Goal: Task Accomplishment & Management: Complete application form

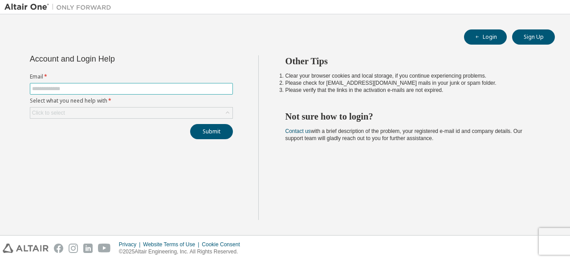
type input "**********"
click at [135, 112] on div "Click to select" at bounding box center [131, 112] width 202 height 11
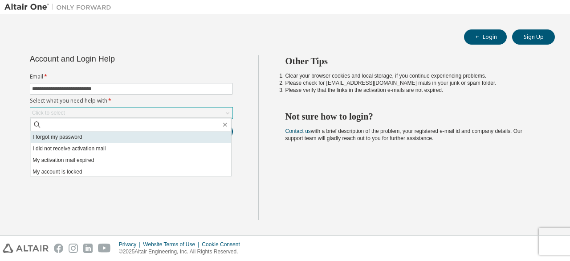
click at [108, 139] on li "I forgot my password" at bounding box center [130, 137] width 201 height 12
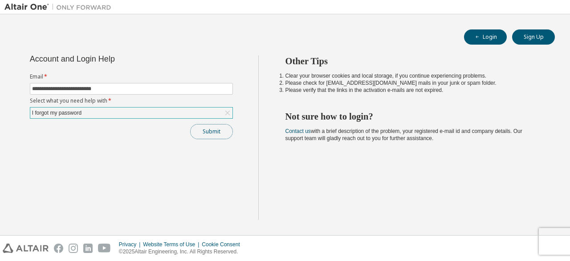
click at [197, 132] on button "Submit" at bounding box center [211, 131] width 43 height 15
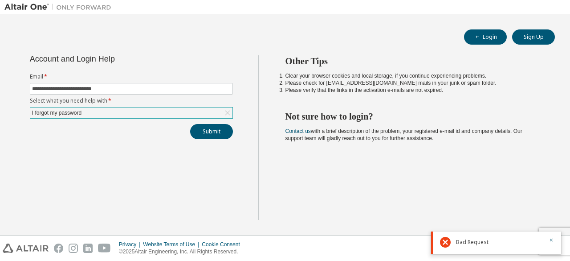
click at [197, 109] on div "I forgot my password" at bounding box center [131, 112] width 202 height 11
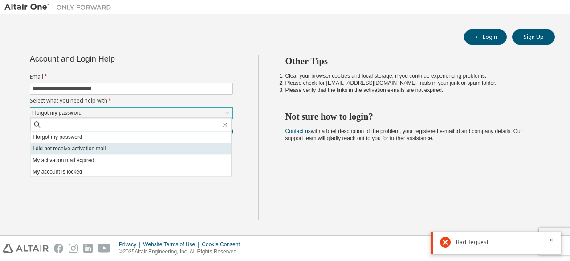
click at [166, 147] on li "I did not receive activation mail" at bounding box center [130, 149] width 201 height 12
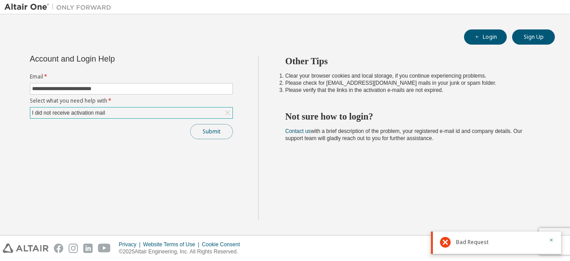
click at [218, 125] on button "Submit" at bounding box center [211, 131] width 43 height 15
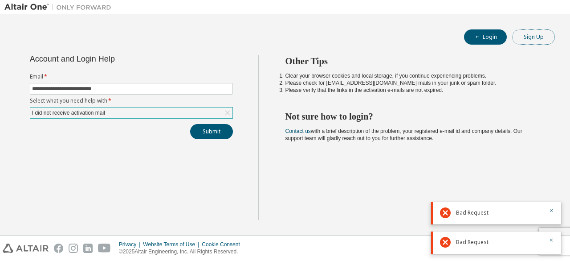
click at [537, 34] on button "Sign Up" at bounding box center [533, 36] width 43 height 15
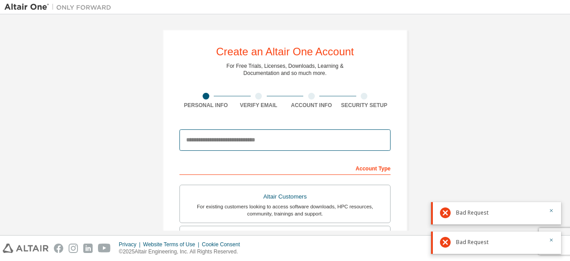
click at [237, 147] on input "email" at bounding box center [285, 139] width 211 height 21
type input "**********"
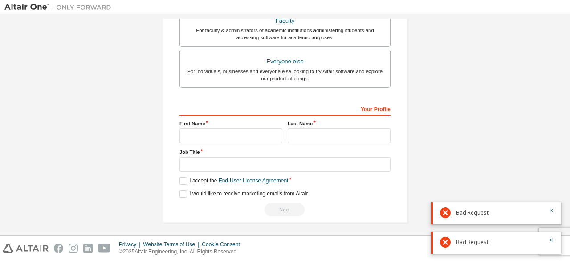
scroll to position [258, 0]
click at [256, 131] on input "text" at bounding box center [231, 135] width 103 height 15
click at [182, 193] on label "I would like to receive marketing emails from Altair" at bounding box center [244, 194] width 128 height 8
click at [240, 133] on input "text" at bounding box center [231, 135] width 103 height 15
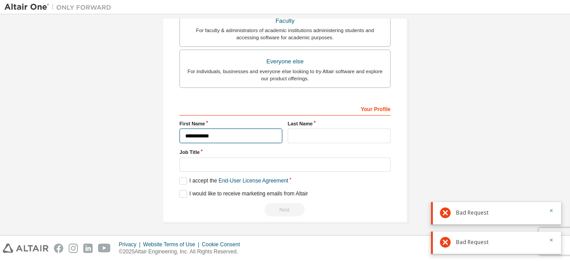
type input "**********"
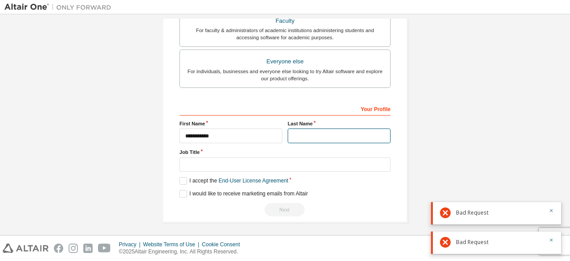
click at [291, 139] on input "text" at bounding box center [339, 135] width 103 height 15
paste input "*"
type input "****"
click at [270, 148] on label "Job Title" at bounding box center [285, 151] width 211 height 7
click at [182, 178] on label "I accept the End-User License Agreement" at bounding box center [234, 181] width 109 height 8
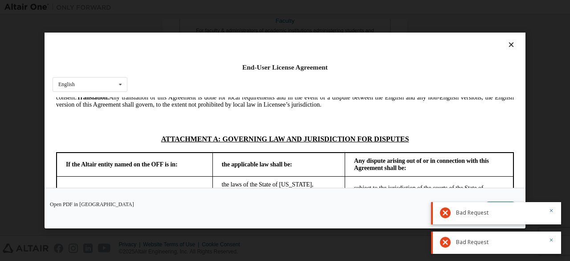
scroll to position [2514, 0]
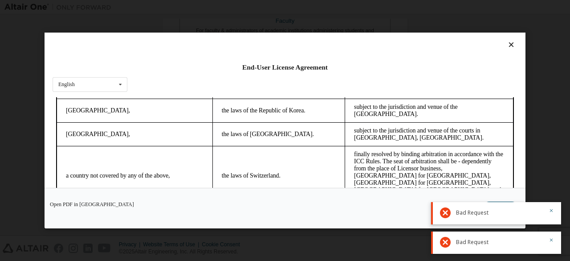
drag, startPoint x: 511, startPoint y: 110, endPoint x: 557, endPoint y: 334, distance: 229.1
click at [552, 212] on icon "button" at bounding box center [551, 210] width 3 height 3
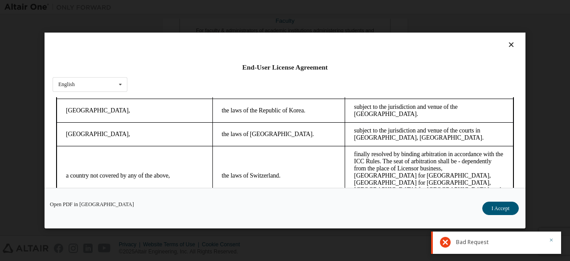
click at [552, 240] on icon "button" at bounding box center [551, 239] width 3 height 3
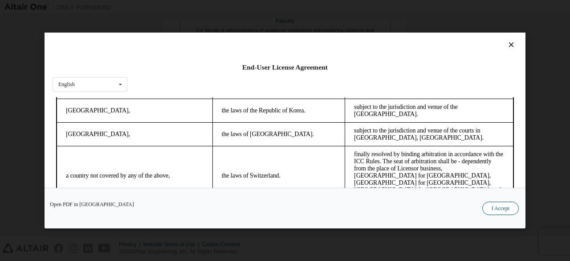
click at [505, 209] on button "I Accept" at bounding box center [501, 207] width 37 height 13
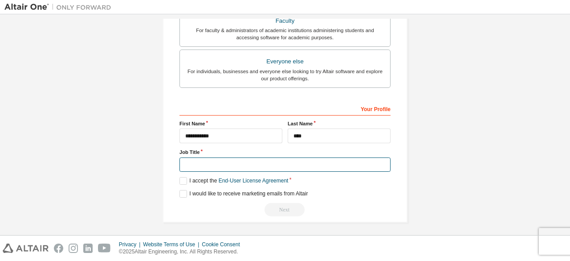
click at [278, 157] on input "text" at bounding box center [285, 164] width 211 height 15
type input "*******"
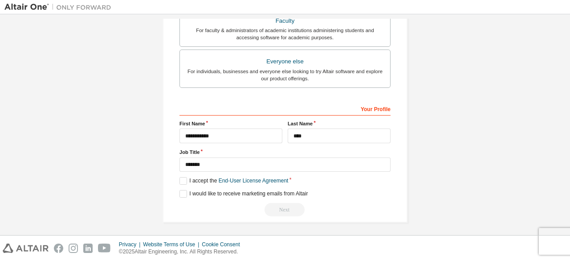
click at [348, 192] on div "I would like to receive marketing emails from Altair" at bounding box center [285, 194] width 211 height 8
click at [180, 196] on div "**********" at bounding box center [285, 158] width 211 height 115
click at [181, 190] on label "I would like to receive marketing emails from Altair" at bounding box center [244, 194] width 128 height 8
click at [208, 205] on div "Next" at bounding box center [285, 209] width 211 height 13
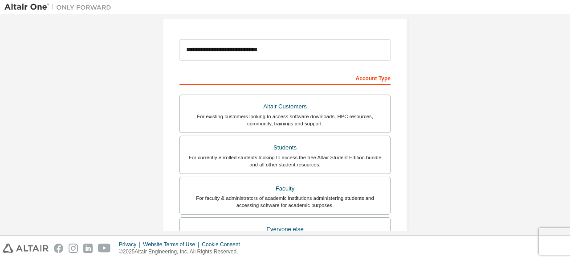
scroll to position [89, 0]
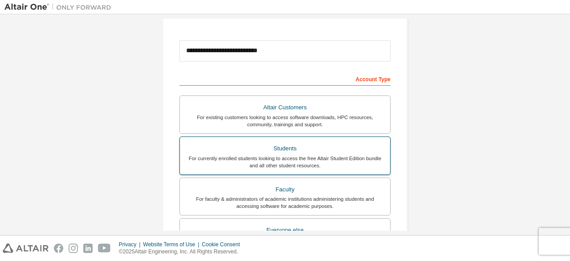
click at [300, 156] on div "For currently enrolled students looking to access the free Altair Student Editi…" at bounding box center [285, 162] width 200 height 14
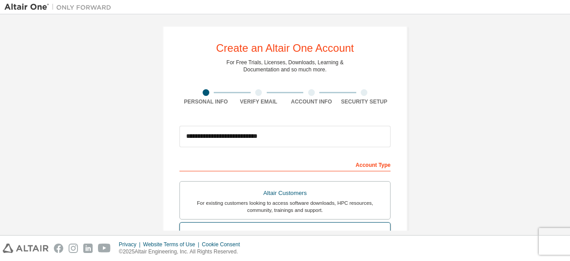
scroll to position [0, 0]
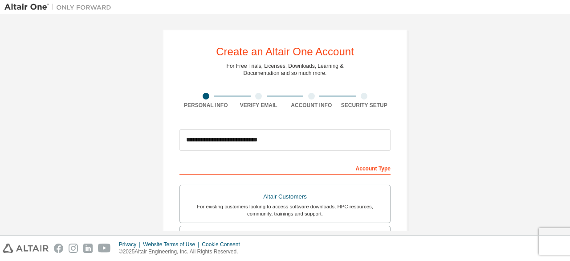
click at [319, 117] on div "**********" at bounding box center [285, 254] width 245 height 450
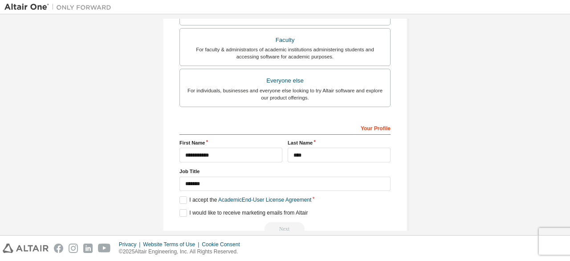
scroll to position [258, 0]
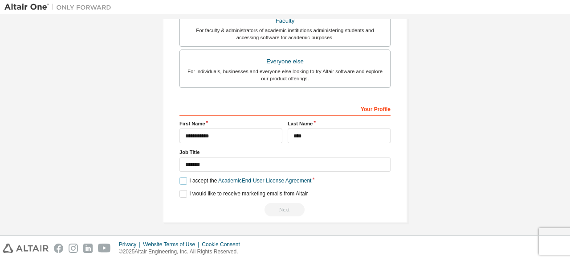
click at [180, 178] on label "I accept the Academic End-User License Agreement" at bounding box center [246, 181] width 132 height 8
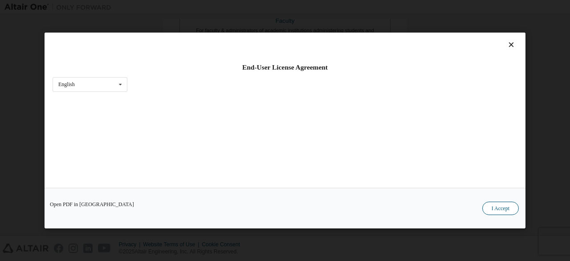
click at [489, 209] on button "I Accept" at bounding box center [501, 207] width 37 height 13
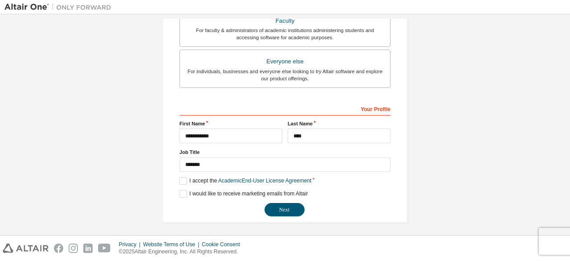
click at [368, 205] on div "Next" at bounding box center [285, 209] width 211 height 13
click at [288, 209] on button "Next" at bounding box center [285, 209] width 40 height 13
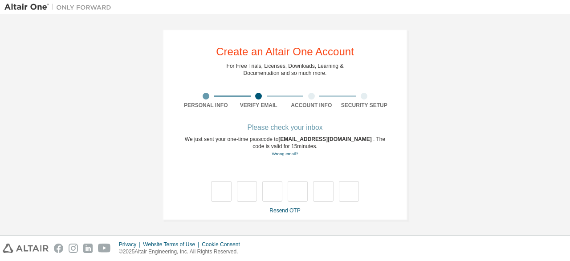
type input "*"
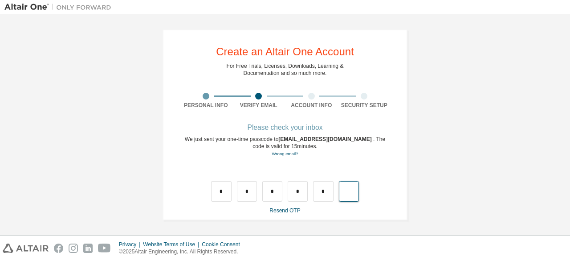
type input "*"
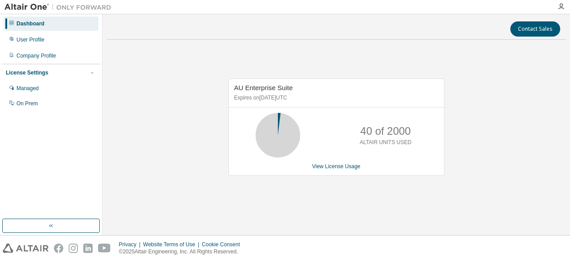
click at [29, 9] on img at bounding box center [59, 7] width 111 height 9
